Goal: Navigation & Orientation: Find specific page/section

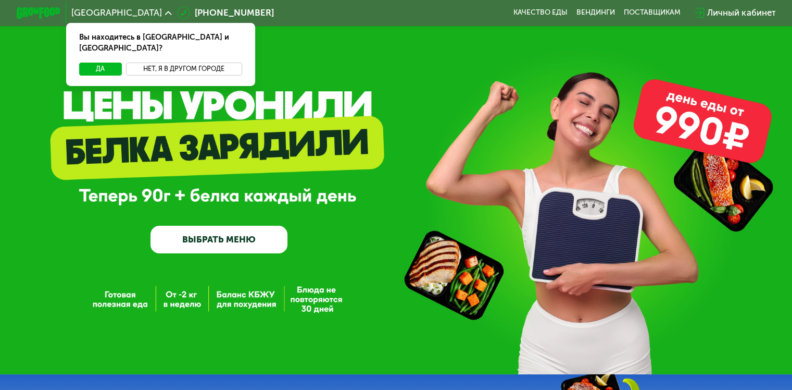
click at [193, 65] on button "Нет, я в другом городе" at bounding box center [184, 68] width 116 height 13
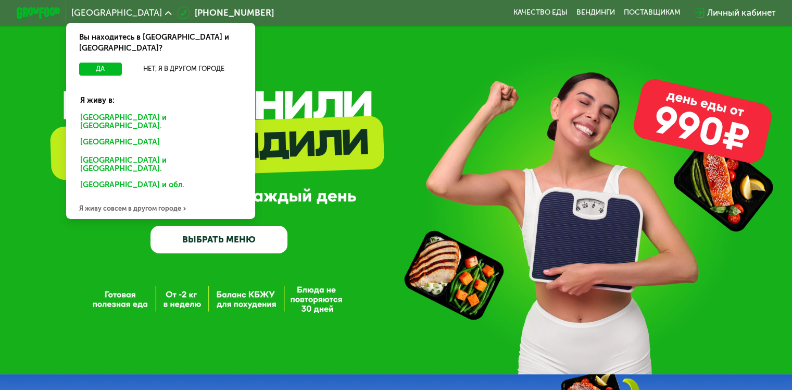
click at [144, 134] on div "[GEOGRAPHIC_DATA] и [GEOGRAPHIC_DATA]." at bounding box center [158, 143] width 172 height 18
